Goal: Use online tool/utility: Utilize a website feature to perform a specific function

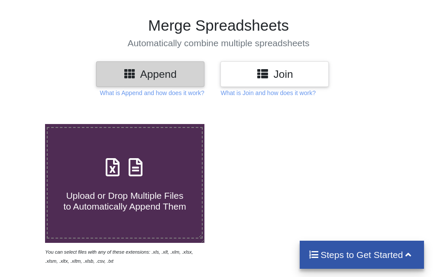
scroll to position [51, 0]
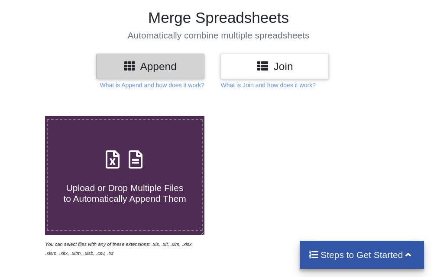
click at [144, 183] on span "Upload or Drop Multiple Files to Automatically Append Them" at bounding box center [124, 193] width 122 height 21
click at [27, 116] on input "Upload or Drop Multiple Files to Automatically Append Them" at bounding box center [27, 116] width 0 height 0
type input "C:\fakepath\April.xlsx"
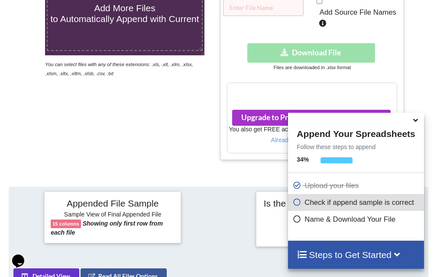
scroll to position [207, 0]
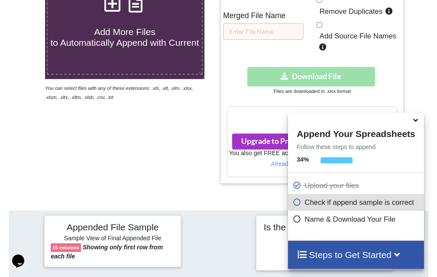
click at [323, 77] on div "Download hidden Download File" at bounding box center [312, 76] width 170 height 19
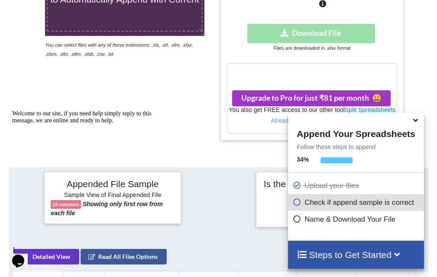
scroll to position [294, 0]
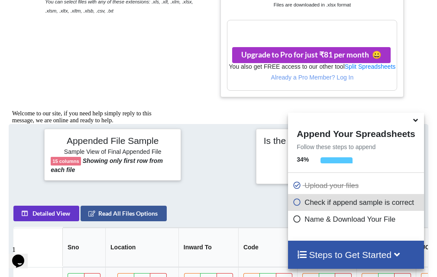
click at [417, 122] on icon at bounding box center [415, 119] width 9 height 8
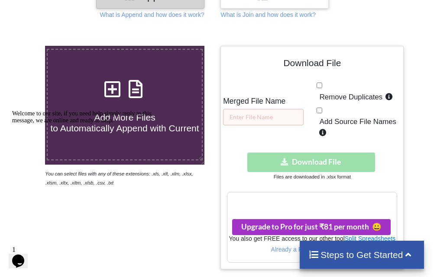
scroll to position [121, 0]
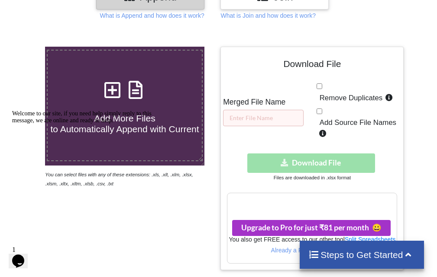
click at [293, 167] on div "Download hidden Download File" at bounding box center [312, 163] width 170 height 19
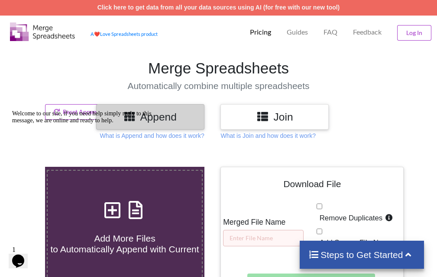
scroll to position [0, 0]
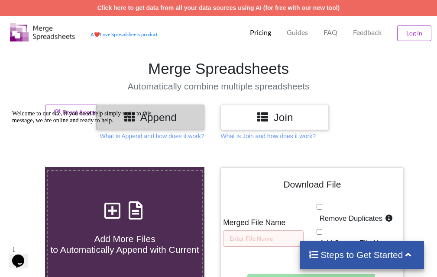
click at [407, 257] on icon at bounding box center [407, 254] width 11 height 9
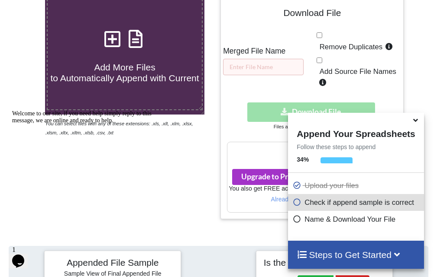
scroll to position [173, 0]
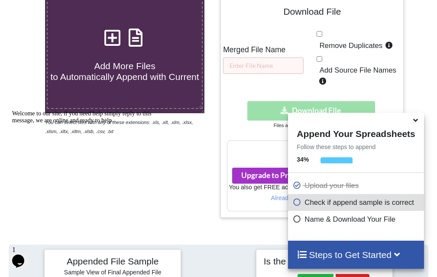
click at [417, 119] on icon at bounding box center [415, 119] width 9 height 8
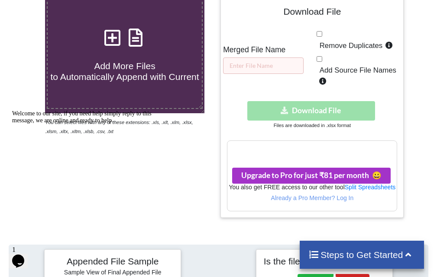
click at [331, 108] on div "Download hidden Download File" at bounding box center [312, 110] width 170 height 19
click at [310, 153] on h3 "Your files are more than 1 MB" at bounding box center [311, 150] width 169 height 10
click at [311, 149] on h3 "Your files are more than 1 MB" at bounding box center [311, 150] width 169 height 10
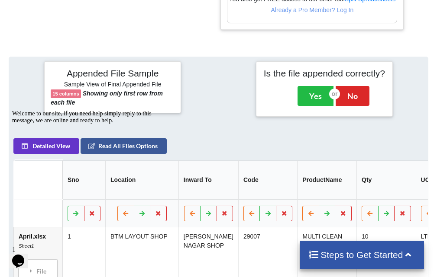
scroll to position [346, 0]
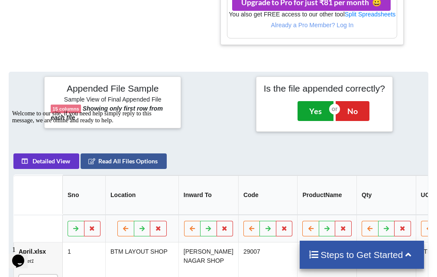
click at [312, 110] on button "Yes" at bounding box center [315, 111] width 36 height 20
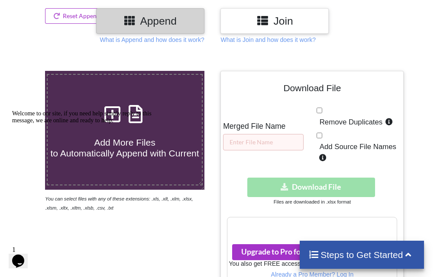
scroll to position [81, 0]
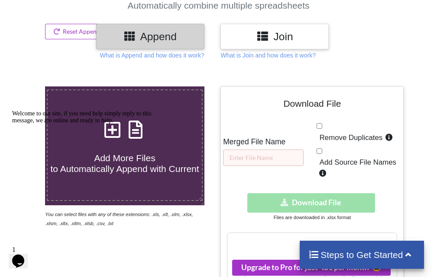
click at [322, 195] on div "Download hidden Download File" at bounding box center [312, 202] width 170 height 19
click at [322, 196] on div "Download hidden Download File" at bounding box center [312, 202] width 170 height 19
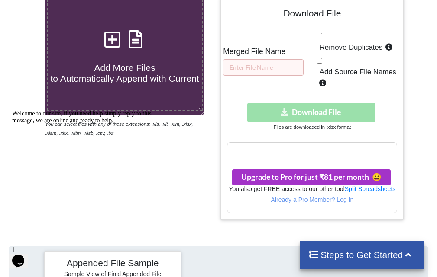
scroll to position [167, 0]
